Goal: Task Accomplishment & Management: Manage account settings

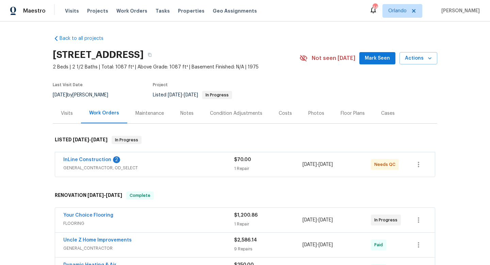
click at [188, 163] on div "InLine Construction 2" at bounding box center [148, 160] width 171 height 8
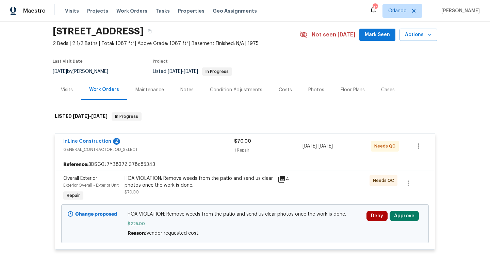
scroll to position [28, 0]
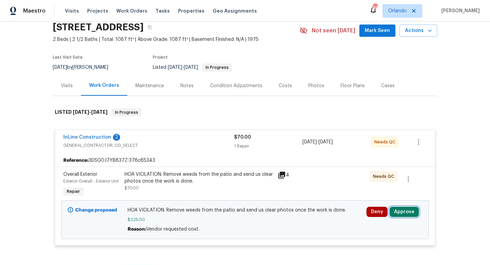
click at [404, 211] on button "Approve" at bounding box center [403, 211] width 29 height 10
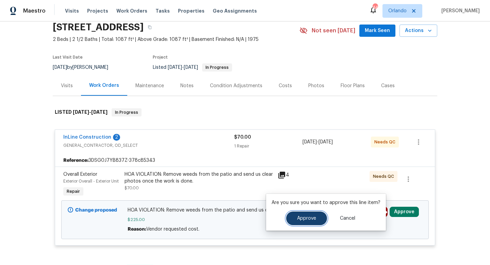
click at [305, 218] on span "Approve" at bounding box center [306, 218] width 19 height 5
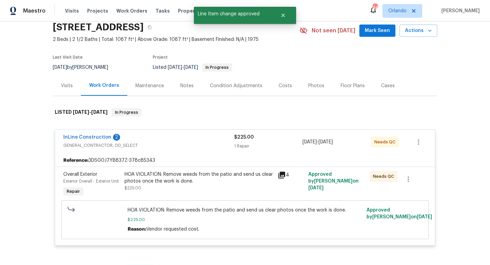
click at [281, 177] on icon at bounding box center [281, 174] width 7 height 7
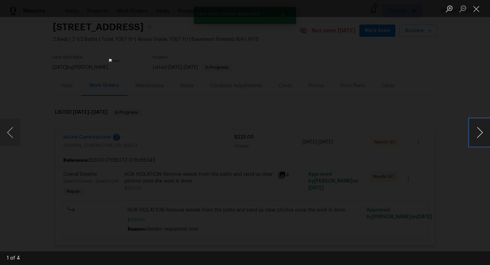
click at [479, 133] on button "Next image" at bounding box center [479, 132] width 20 height 27
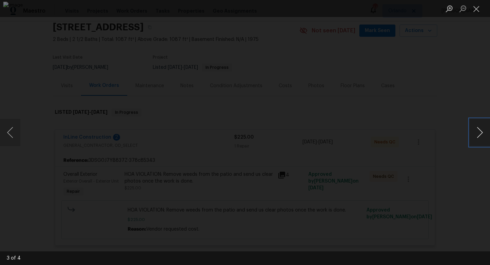
click at [479, 133] on button "Next image" at bounding box center [479, 132] width 20 height 27
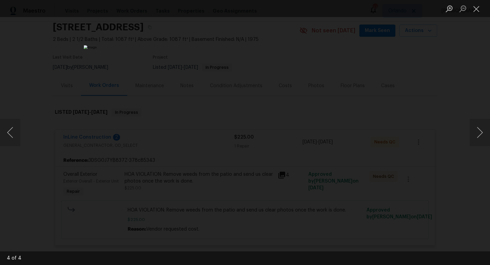
click at [456, 99] on div "Lightbox" at bounding box center [245, 132] width 490 height 265
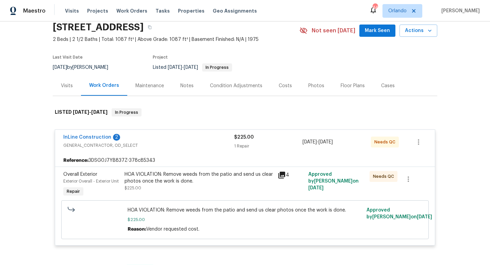
click at [284, 175] on icon at bounding box center [281, 174] width 7 height 7
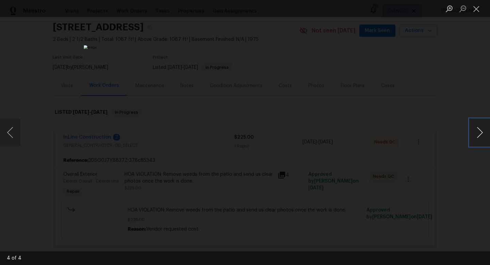
click at [477, 134] on button "Next image" at bounding box center [479, 132] width 20 height 27
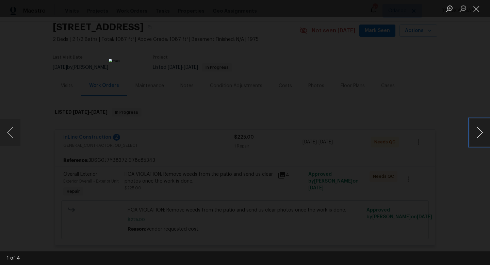
click at [477, 134] on button "Next image" at bounding box center [479, 132] width 20 height 27
click at [12, 133] on button "Previous image" at bounding box center [10, 132] width 20 height 27
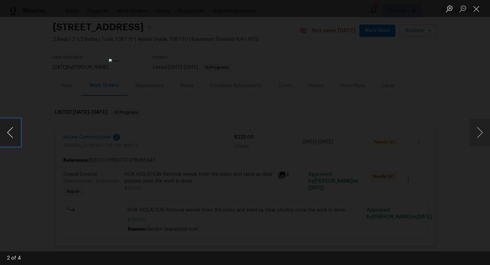
click at [12, 133] on button "Previous image" at bounding box center [10, 132] width 20 height 27
click at [405, 127] on div "Lightbox" at bounding box center [245, 132] width 490 height 265
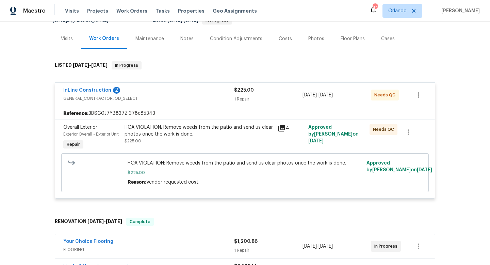
scroll to position [83, 0]
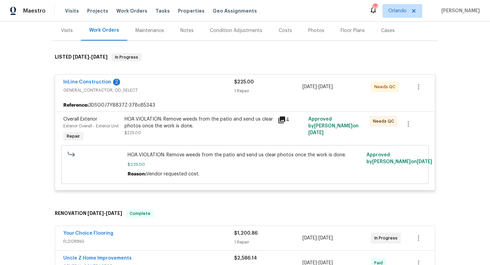
click at [240, 123] on div "HOA VIOLATION: Remove weeds from the patio and send us clear photos once the wo…" at bounding box center [198, 123] width 149 height 14
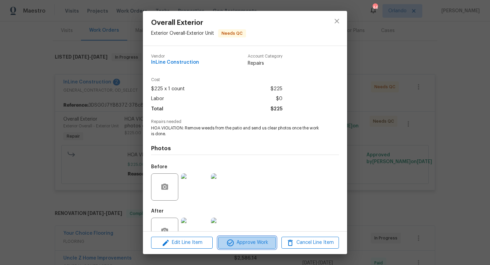
click at [253, 241] on span "Approve Work" at bounding box center [246, 242] width 53 height 9
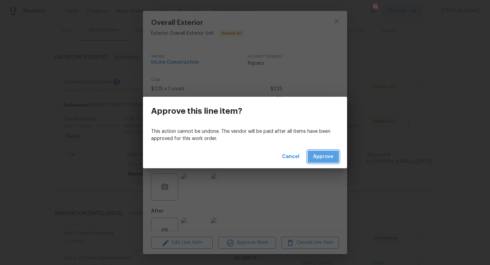
click at [326, 156] on span "Approve" at bounding box center [323, 156] width 20 height 9
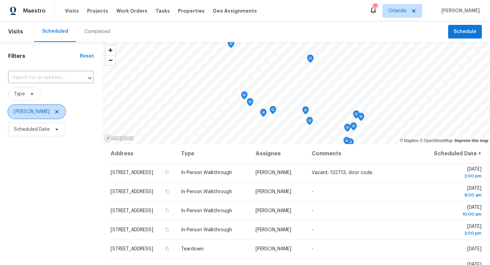
click at [54, 110] on icon at bounding box center [56, 111] width 5 height 5
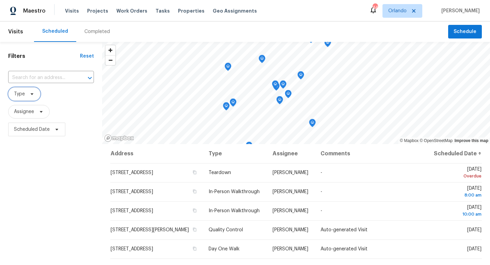
click at [32, 95] on icon at bounding box center [31, 93] width 5 height 5
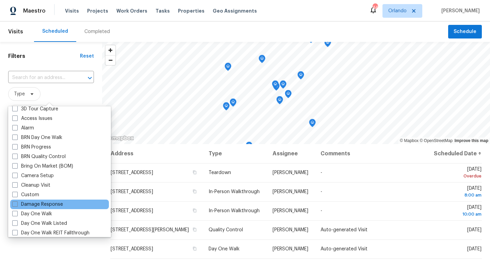
scroll to position [35, 0]
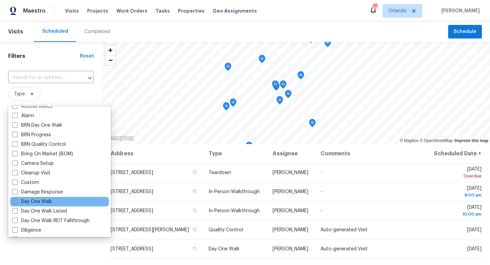
click at [17, 204] on label "Day One Walk" at bounding box center [32, 201] width 40 height 7
click at [17, 202] on input "Day One Walk" at bounding box center [14, 200] width 4 height 4
checkbox input "true"
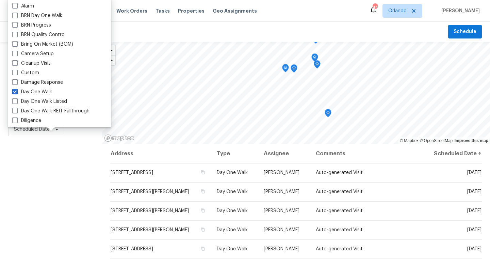
click at [69, 199] on div "Filters Reset ​ Day One Walk Assignee Scheduled Date" at bounding box center [51, 199] width 102 height 314
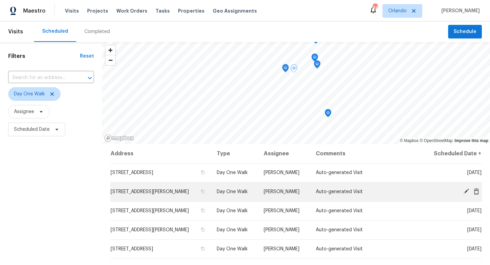
click at [467, 190] on icon at bounding box center [465, 190] width 5 height 5
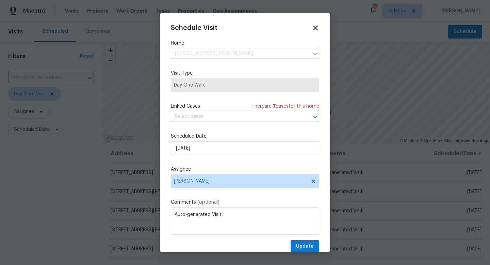
click at [314, 27] on icon at bounding box center [315, 28] width 5 height 5
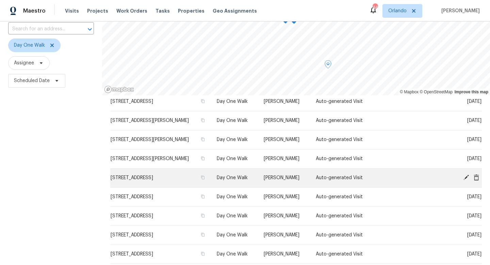
scroll to position [91, 0]
